Goal: Task Accomplishment & Management: Manage account settings

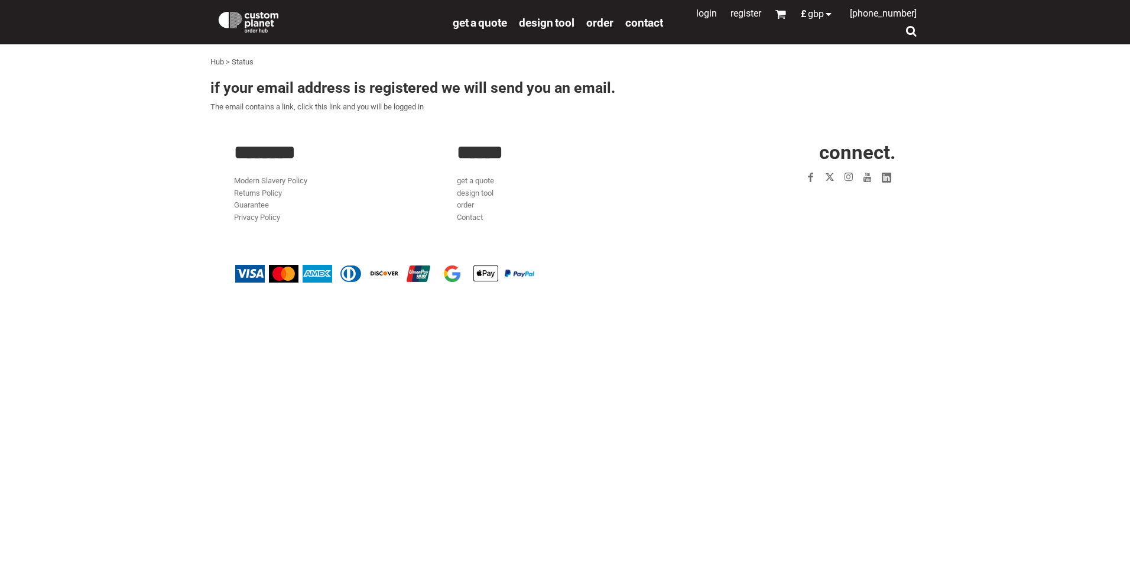
click at [696, 14] on link "Login" at bounding box center [706, 13] width 21 height 11
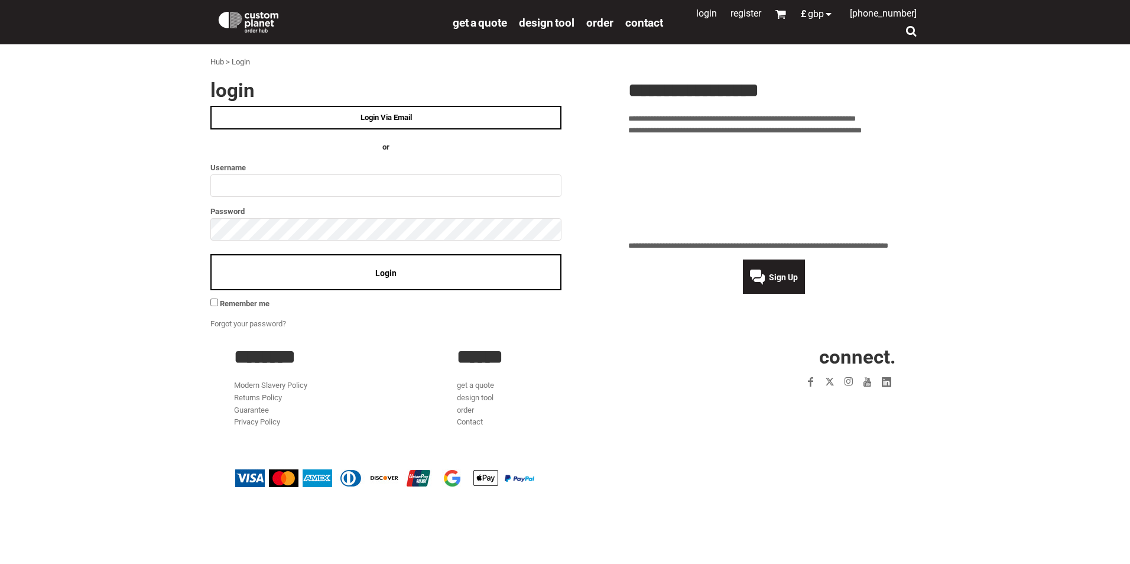
click at [392, 115] on span "Login Via Email" at bounding box center [385, 117] width 51 height 9
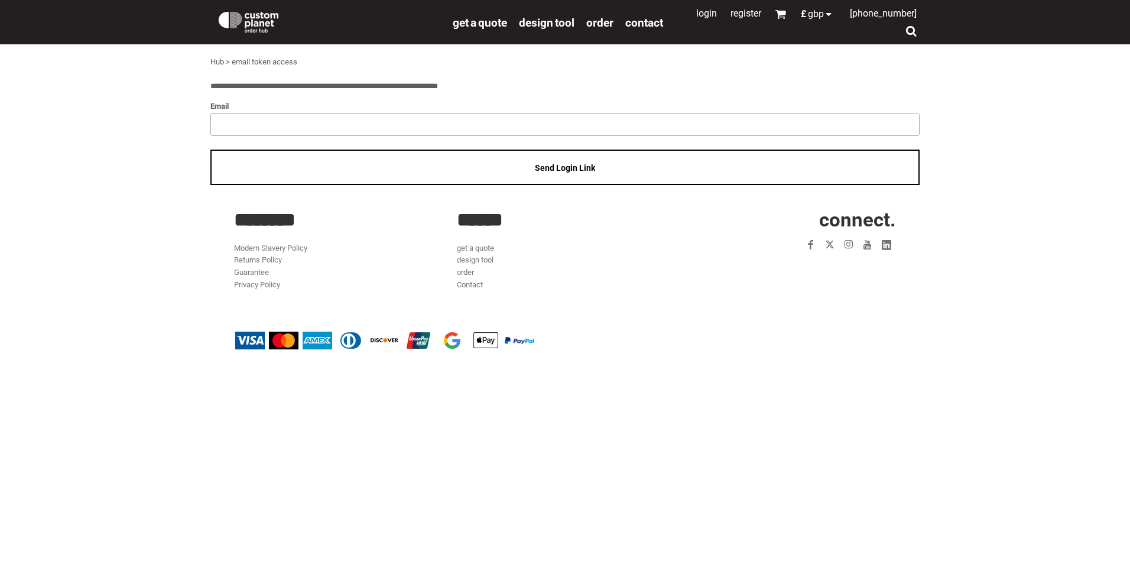
click at [362, 122] on input "email" at bounding box center [564, 124] width 709 height 22
type input "**********"
click at [546, 167] on span "Send Login Link" at bounding box center [565, 167] width 60 height 9
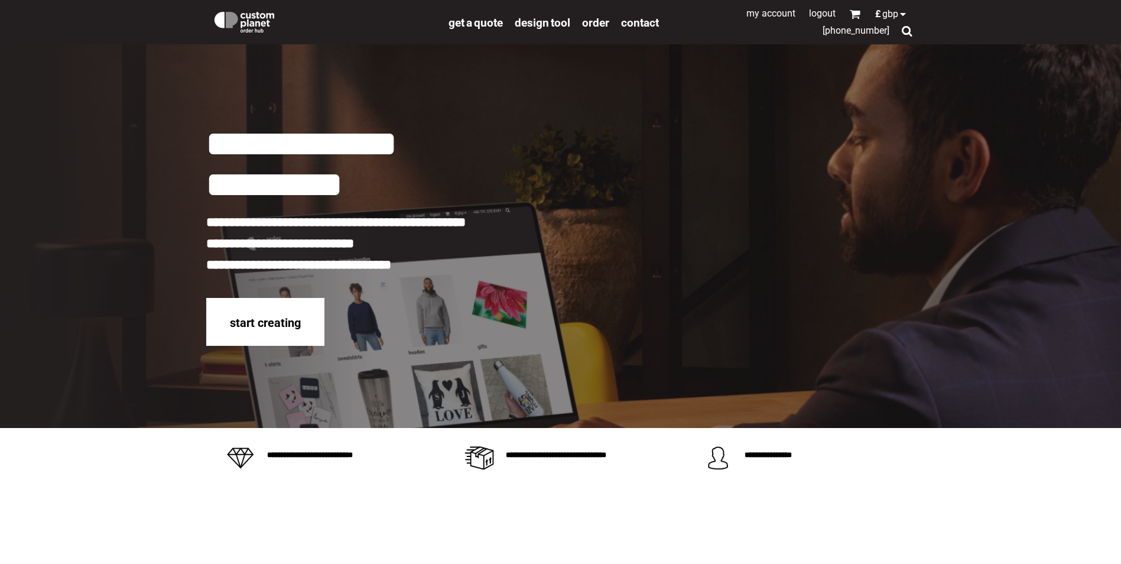
click at [782, 15] on link "My Account" at bounding box center [770, 13] width 49 height 11
